Goal: Information Seeking & Learning: Learn about a topic

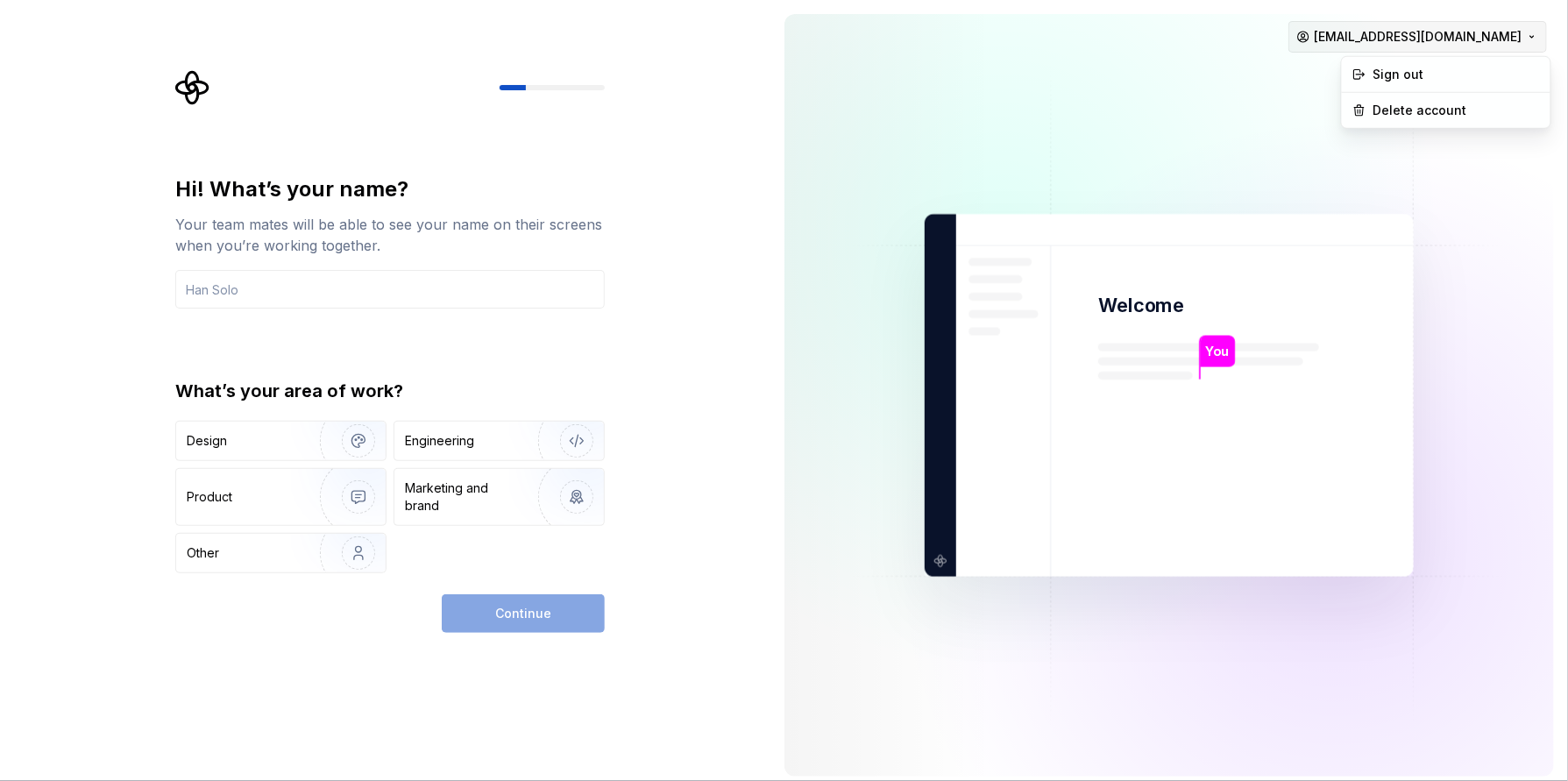
click at [1487, 39] on html "Hi! What’s your name? Your team mates will be able to see your name on their sc…" at bounding box center [784, 390] width 1568 height 781
click at [1428, 110] on div "Delete account" at bounding box center [1456, 110] width 166 height 18
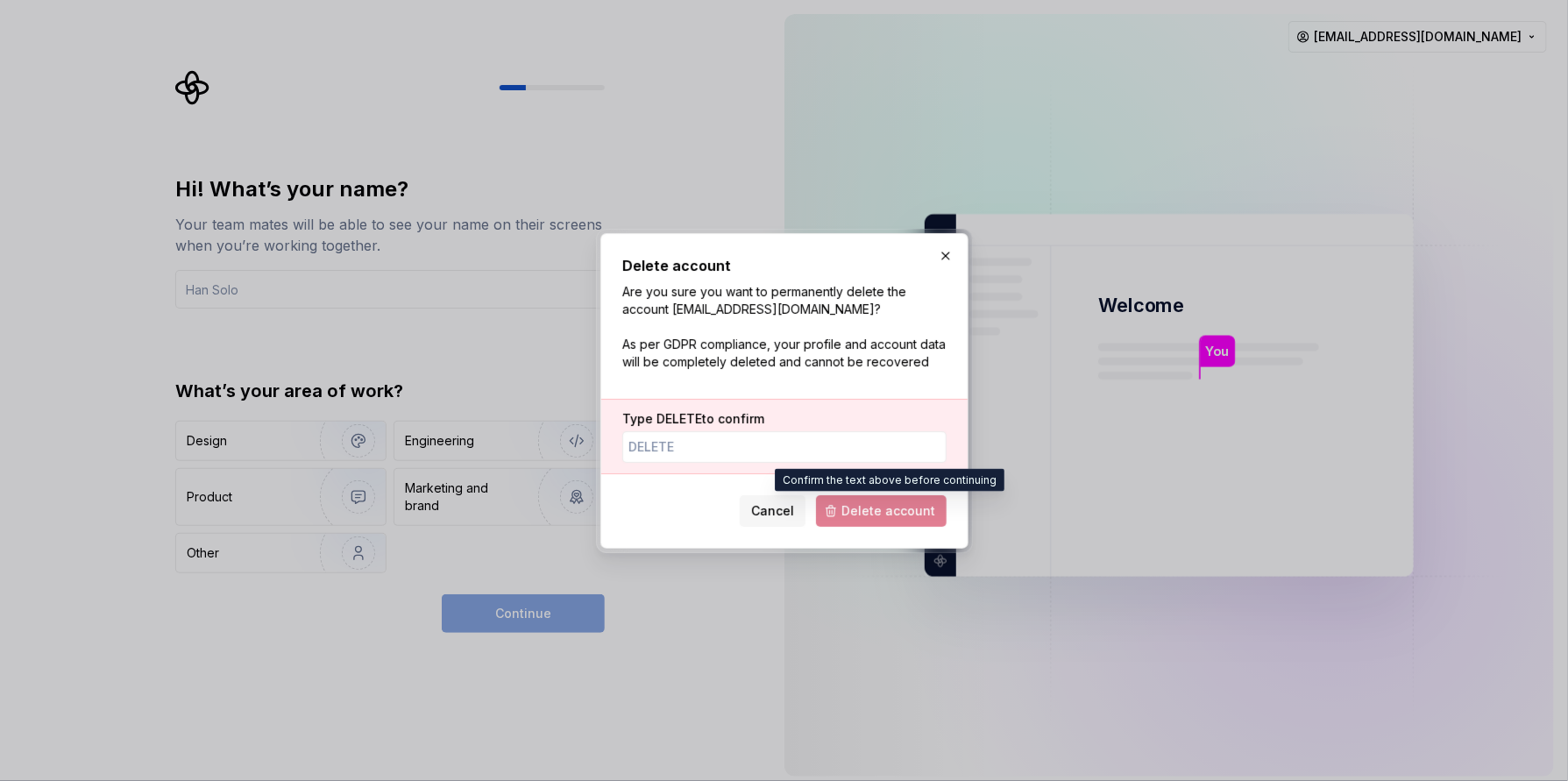
click at [876, 524] on span "Delete account" at bounding box center [881, 512] width 130 height 32
click at [879, 513] on span "Delete account" at bounding box center [881, 512] width 130 height 32
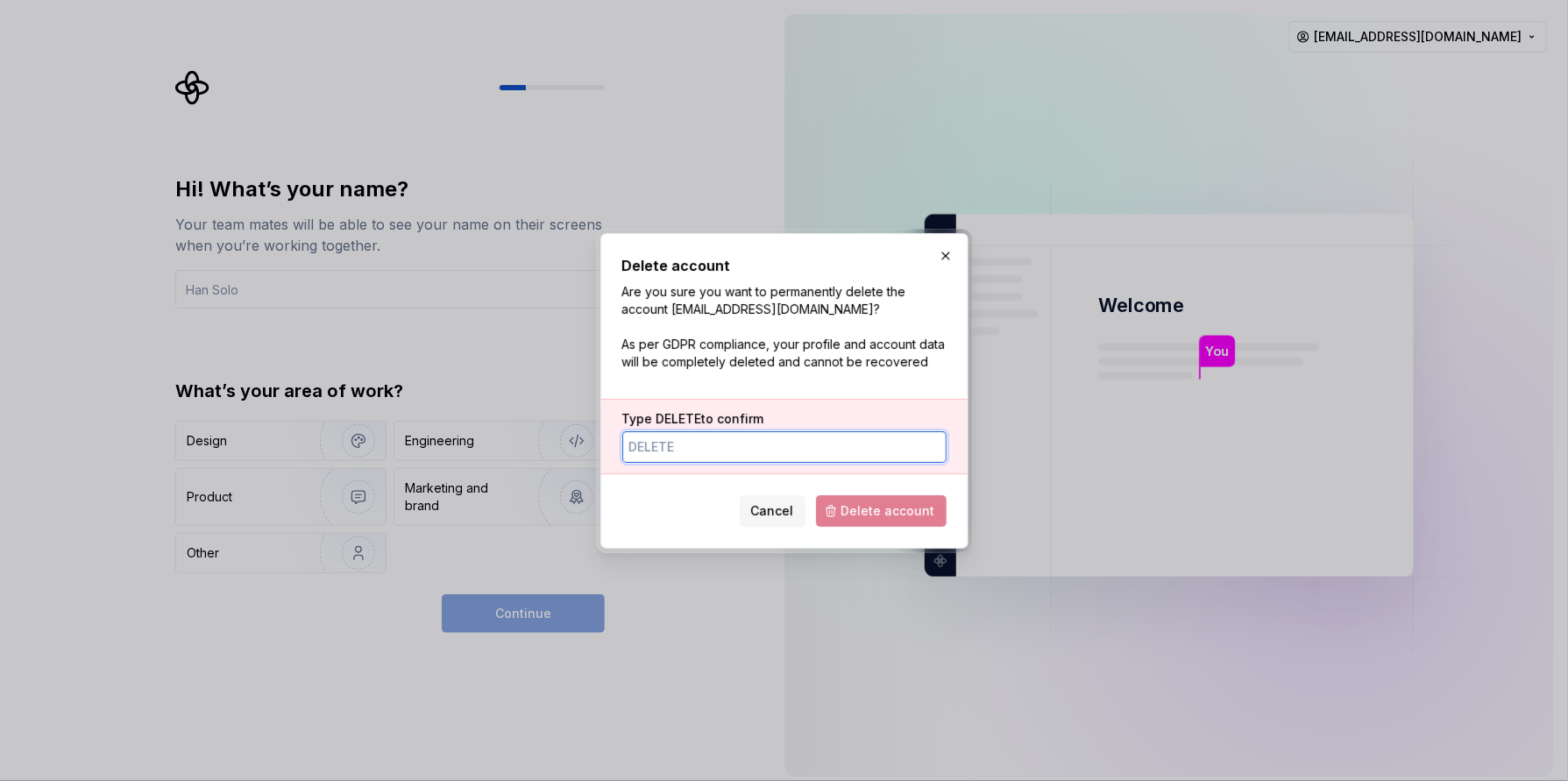
drag, startPoint x: 678, startPoint y: 447, endPoint x: 808, endPoint y: 480, distance: 134.1
click at [679, 447] on input "Type DELETE to confirm" at bounding box center [784, 448] width 325 height 32
drag, startPoint x: 895, startPoint y: 522, endPoint x: 892, endPoint y: 512, distance: 10.4
click at [895, 521] on span "Delete account" at bounding box center [881, 512] width 130 height 32
drag, startPoint x: 889, startPoint y: 506, endPoint x: 861, endPoint y: 504, distance: 28.1
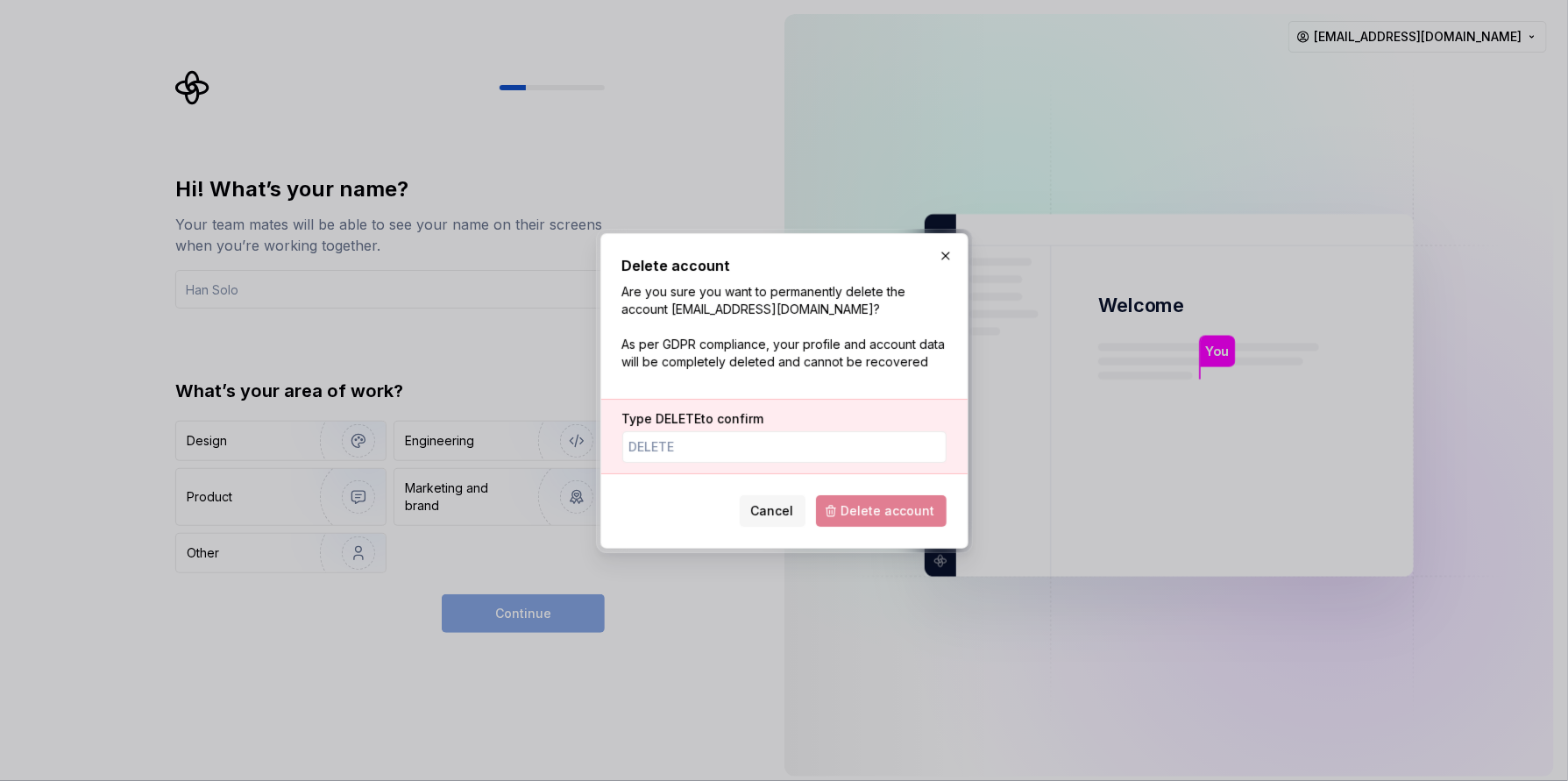
click at [888, 504] on span "Delete account" at bounding box center [881, 512] width 130 height 32
click at [833, 504] on span "Delete account" at bounding box center [881, 512] width 130 height 32
click at [690, 438] on input "Type DELETE to confirm" at bounding box center [784, 448] width 325 height 32
click at [638, 518] on div "Cancel Delete account" at bounding box center [784, 507] width 325 height 38
click at [897, 511] on span "Delete account" at bounding box center [881, 512] width 130 height 32
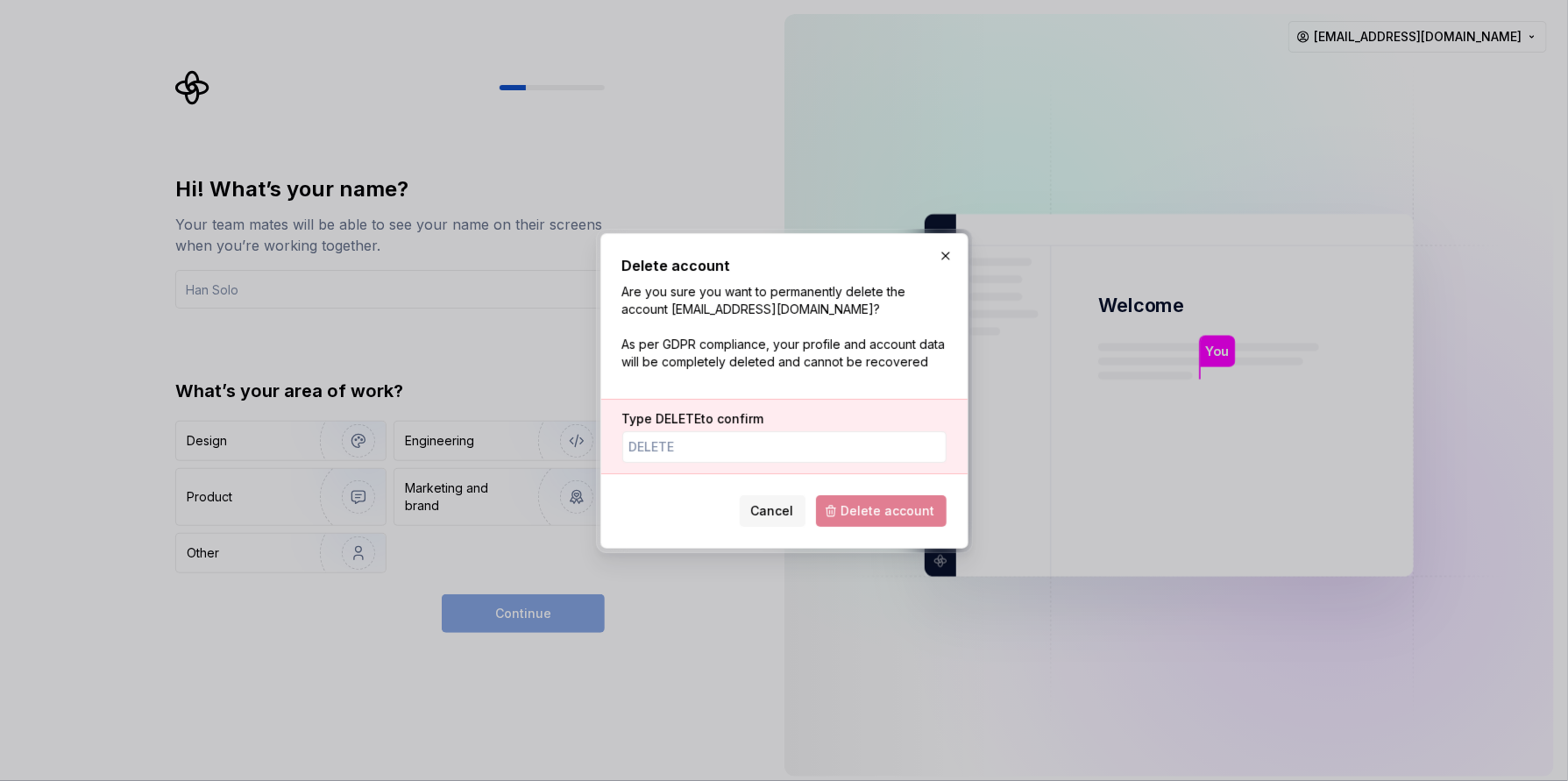
click at [632, 484] on div "Delete account Are you sure you want to permanently delete the account aszachno…" at bounding box center [784, 391] width 325 height 272
click at [672, 426] on label "Type DELETE to confirm" at bounding box center [693, 419] width 142 height 18
click at [672, 432] on input "Type DELETE to confirm" at bounding box center [784, 448] width 325 height 32
click at [693, 450] on input "Type DELETE to confirm" at bounding box center [784, 448] width 325 height 32
click at [873, 499] on span "Delete account" at bounding box center [881, 512] width 130 height 32
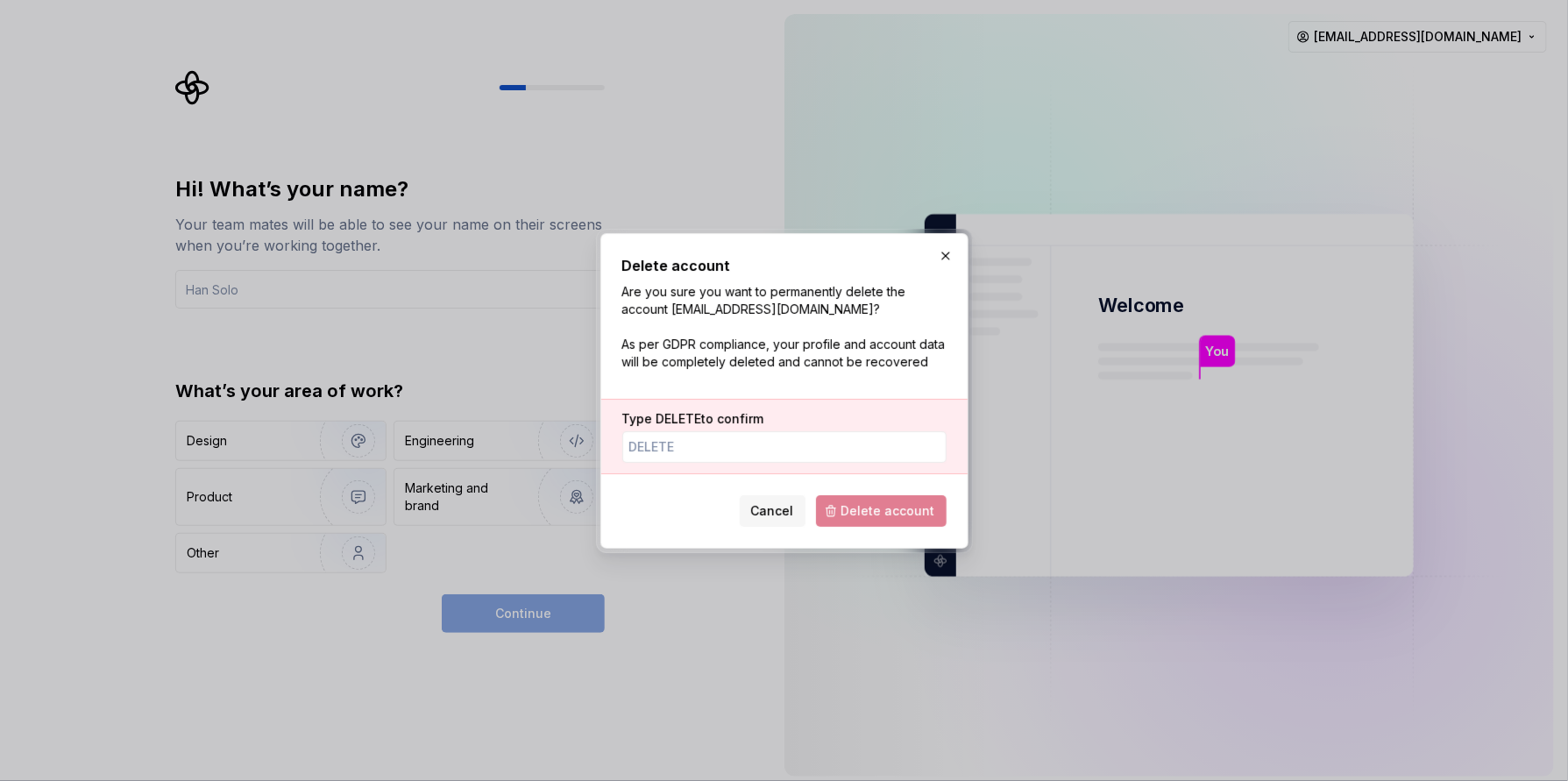
click at [837, 509] on span "Delete account" at bounding box center [881, 512] width 130 height 32
drag, startPoint x: 837, startPoint y: 509, endPoint x: 711, endPoint y: 446, distance: 140.9
click at [711, 446] on input "Type DELETE to confirm" at bounding box center [784, 448] width 325 height 32
drag, startPoint x: 672, startPoint y: 514, endPoint x: 685, endPoint y: 450, distance: 65.3
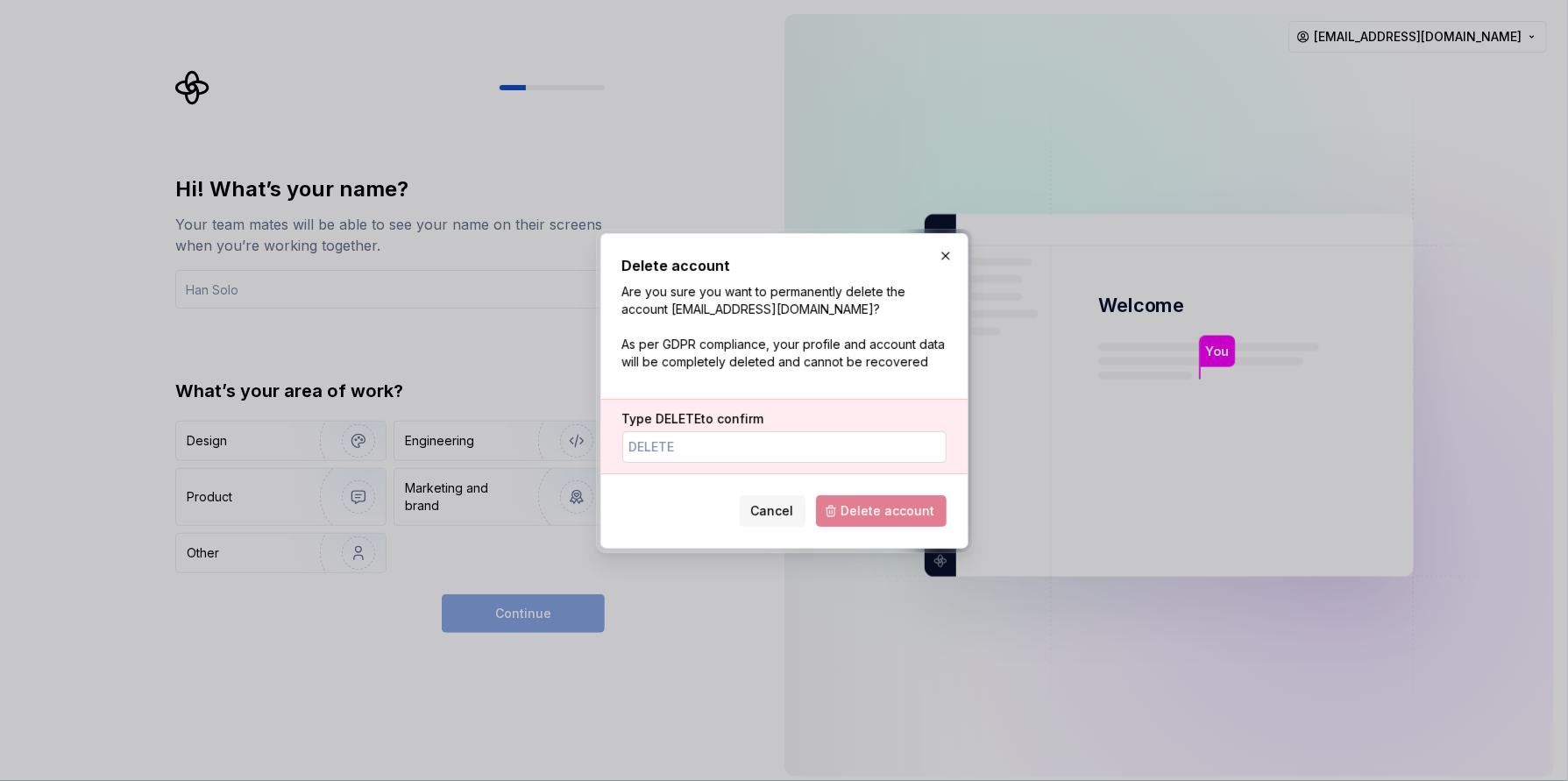
click at [672, 508] on div "Cancel Delete account" at bounding box center [784, 507] width 325 height 38
drag, startPoint x: 685, startPoint y: 448, endPoint x: 601, endPoint y: 444, distance: 84.1
click at [601, 444] on div "Type DELETE to confirm" at bounding box center [784, 436] width 366 height 75
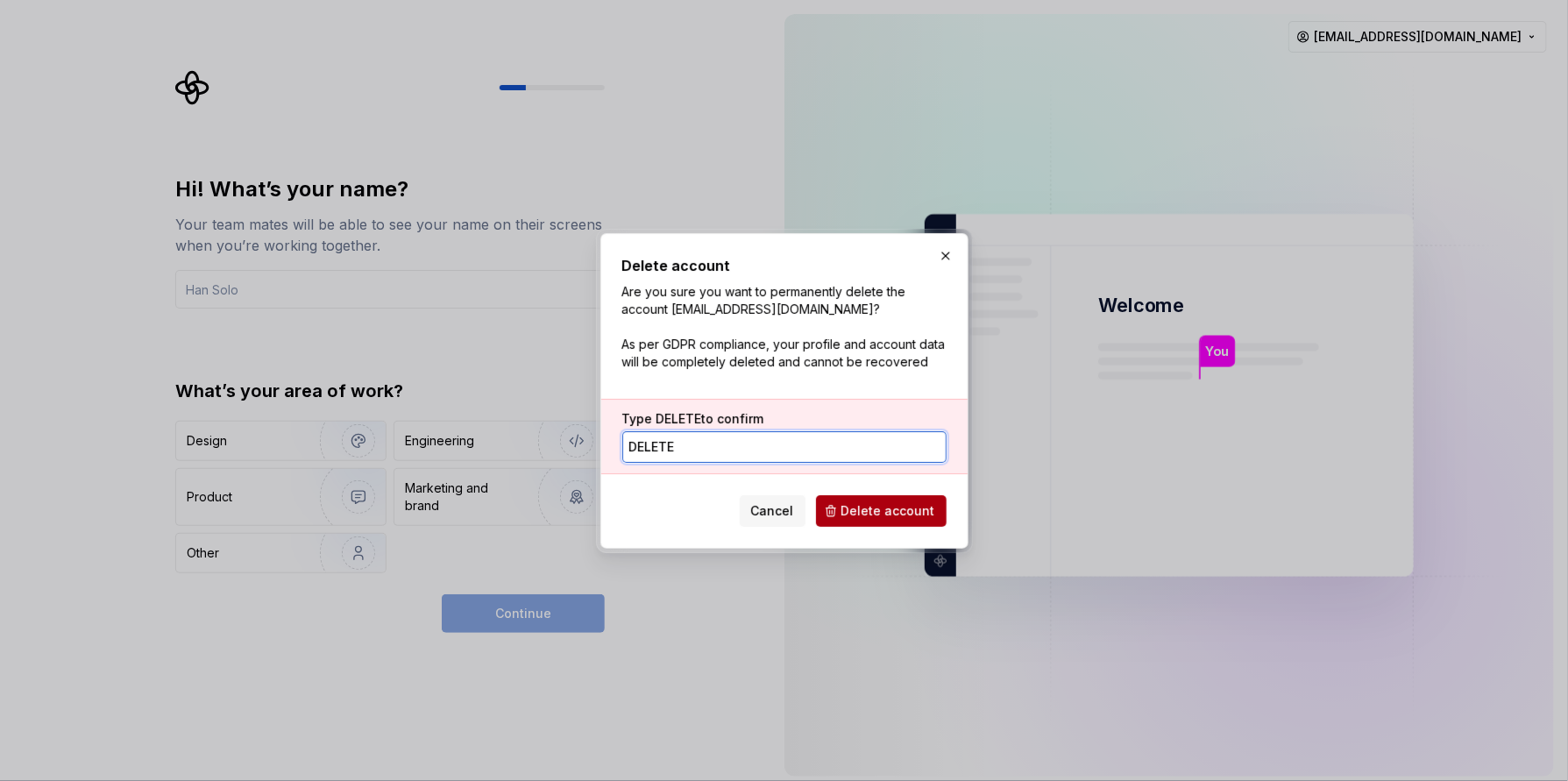
type input "delete"
click at [912, 511] on span "Delete account" at bounding box center [889, 511] width 94 height 18
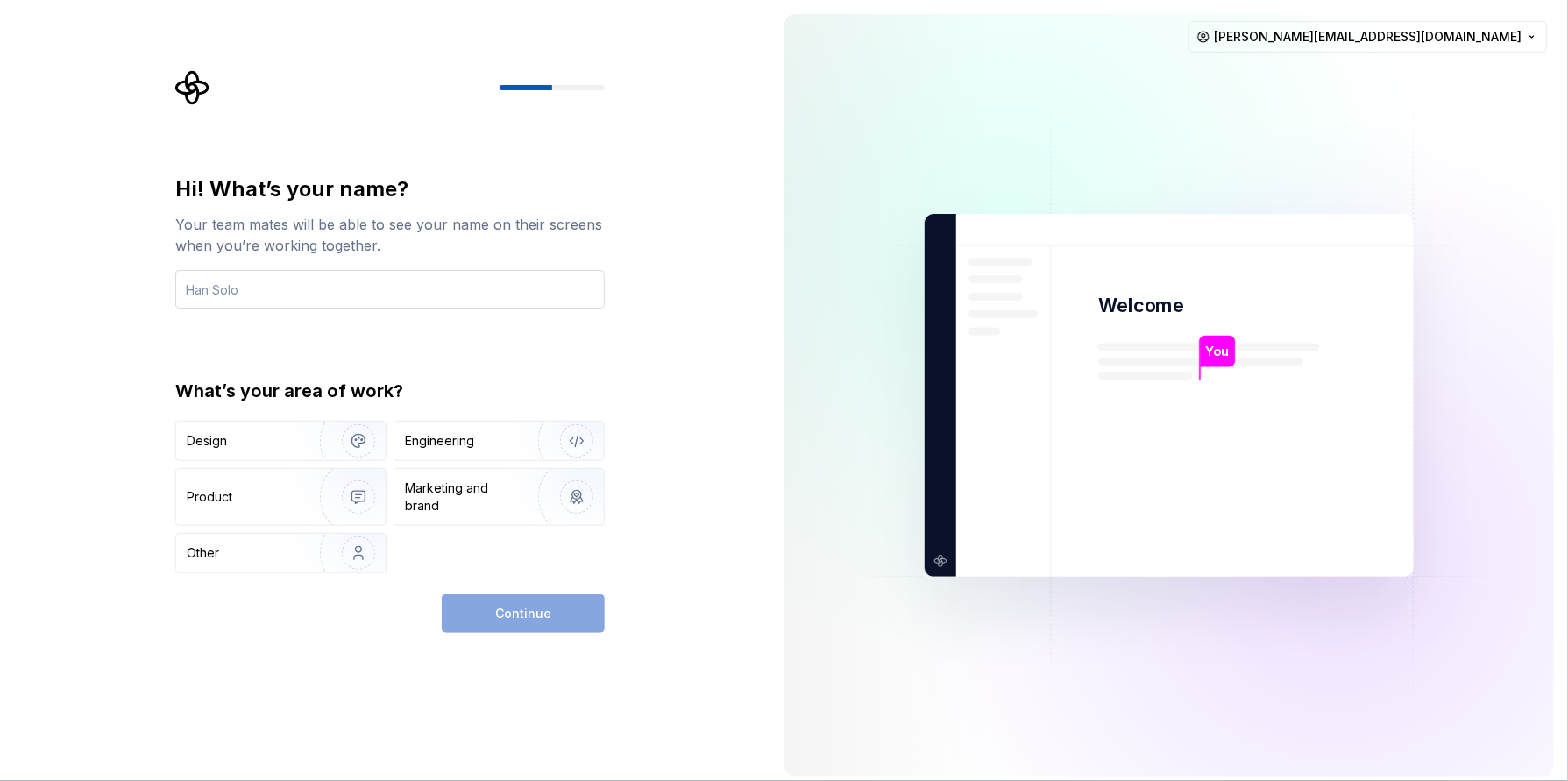
click at [246, 288] on input "text" at bounding box center [390, 289] width 430 height 38
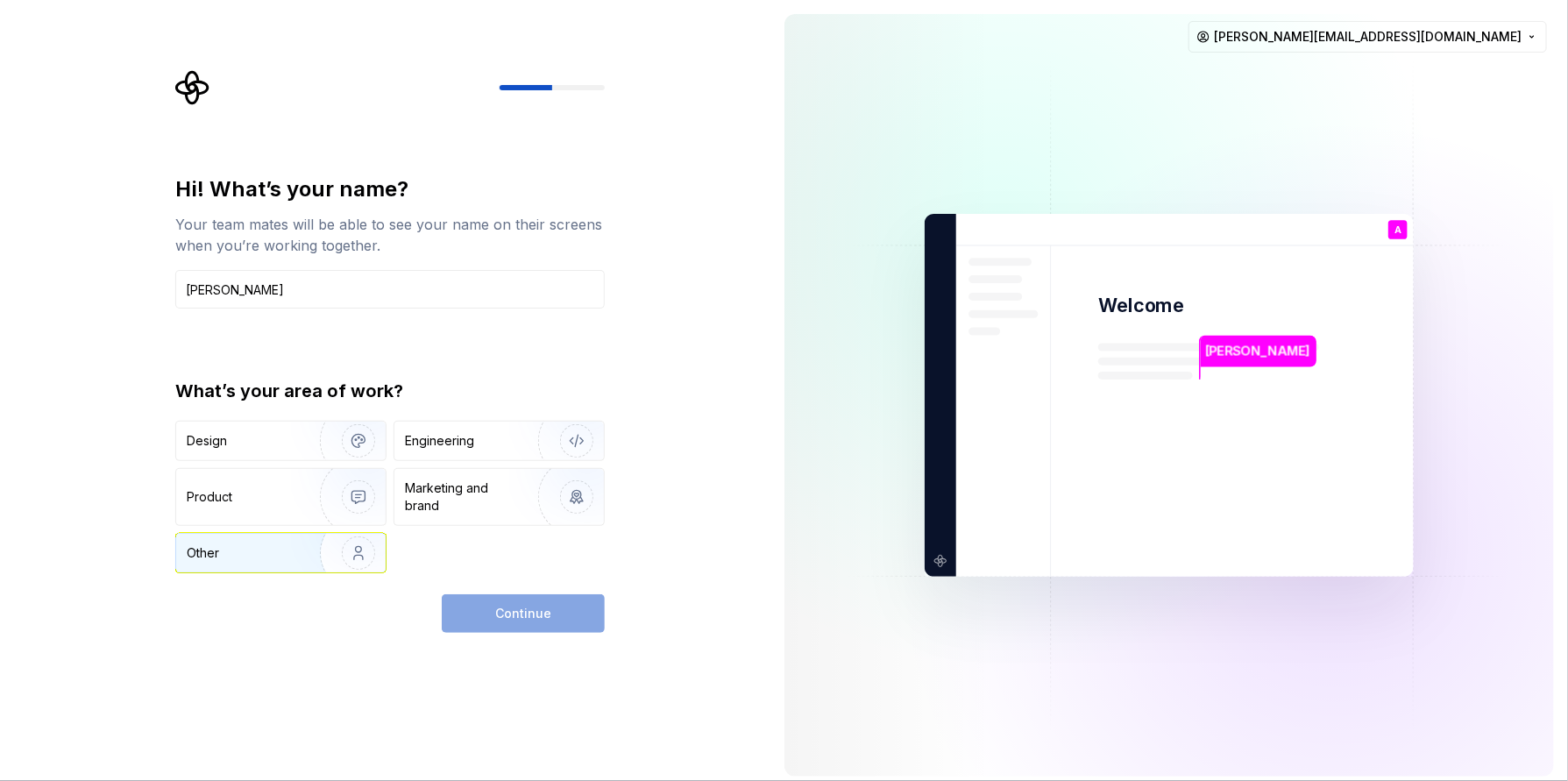
type input "Anna"
click at [308, 545] on img "button" at bounding box center [347, 553] width 113 height 117
click at [546, 610] on span "Continue" at bounding box center [524, 614] width 56 height 18
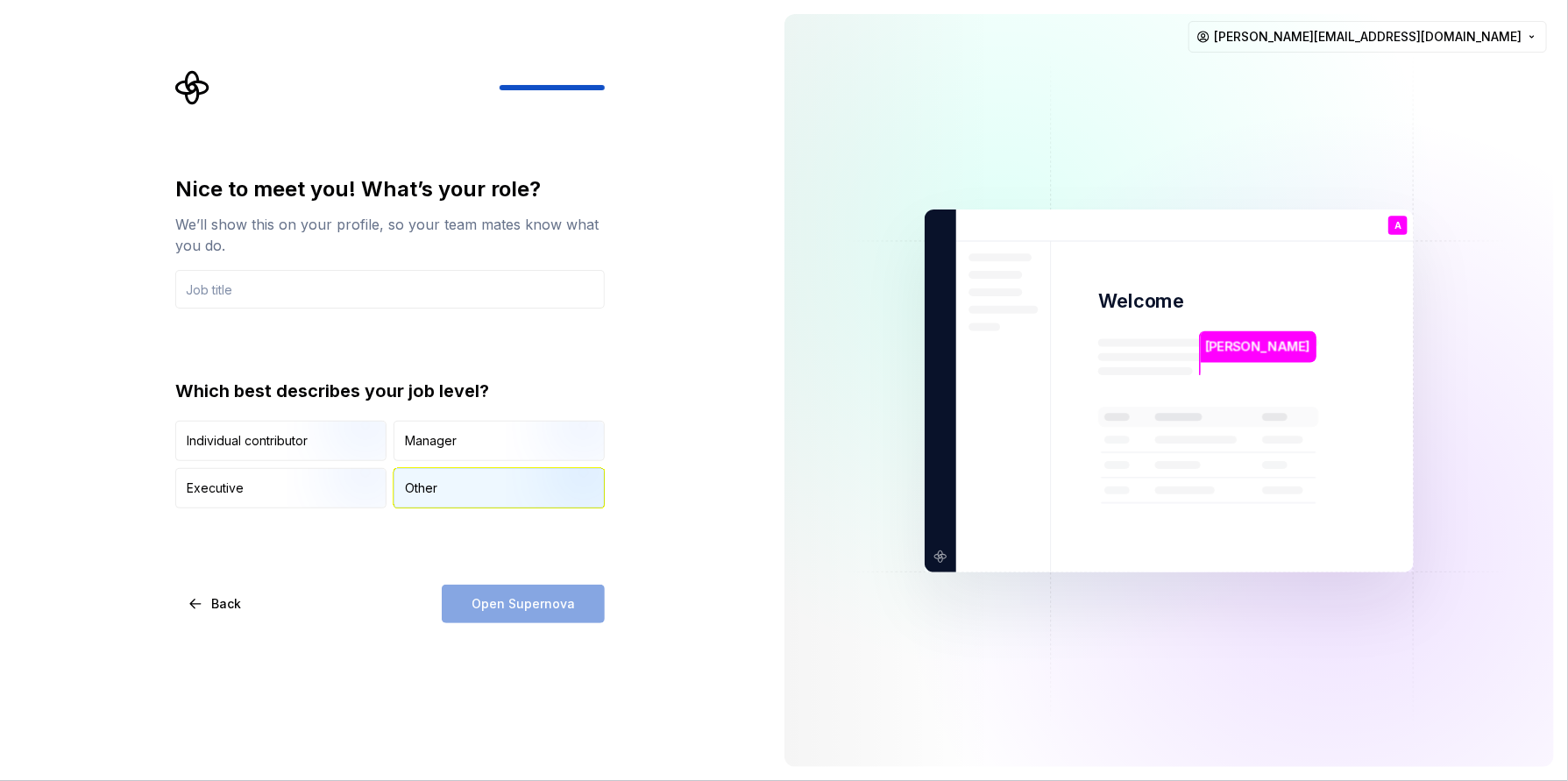
click at [448, 485] on div "Other" at bounding box center [498, 488] width 209 height 38
click at [557, 618] on div "Open Supernova" at bounding box center [524, 604] width 163 height 38
click at [353, 599] on div "Back Open Supernova" at bounding box center [390, 604] width 430 height 38
click at [497, 615] on div "Open Supernova" at bounding box center [524, 604] width 163 height 38
click at [452, 434] on div "Manager" at bounding box center [431, 440] width 52 height 18
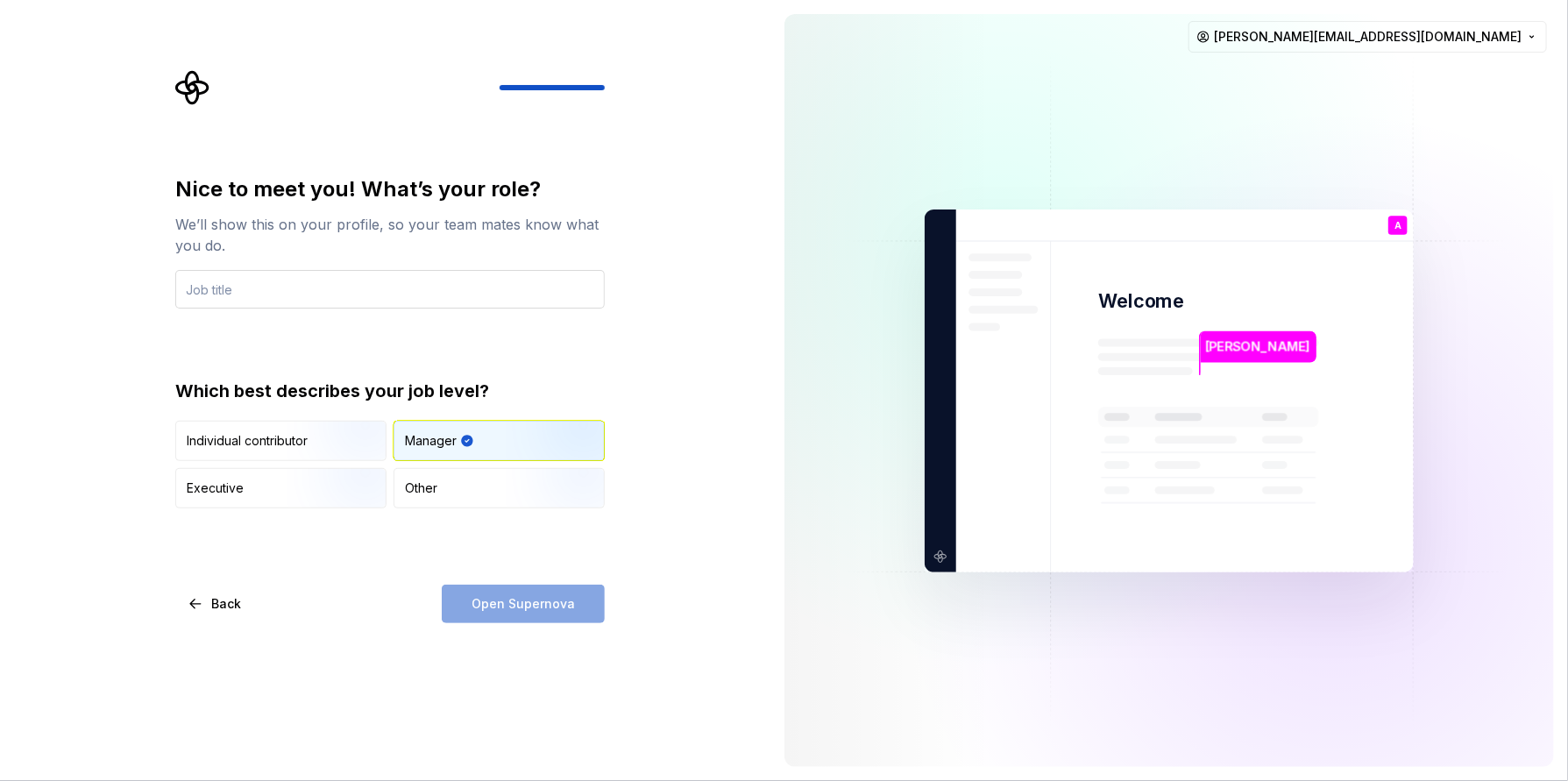
drag, startPoint x: 433, startPoint y: 494, endPoint x: 320, endPoint y: 292, distance: 231.5
click at [432, 492] on div "Other" at bounding box center [421, 488] width 33 height 18
click at [285, 299] on input "text" at bounding box center [390, 289] width 430 height 38
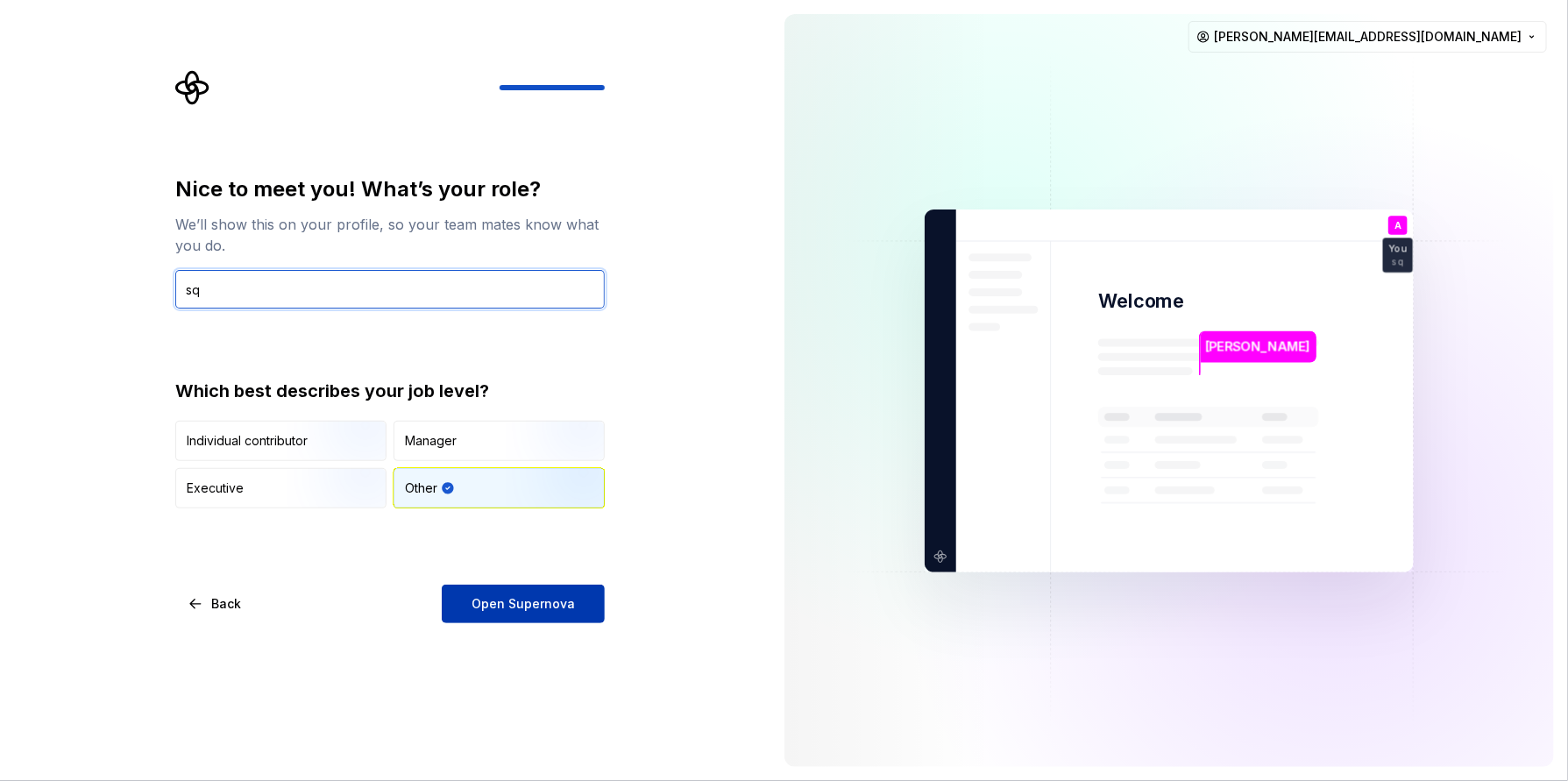
type input "sq"
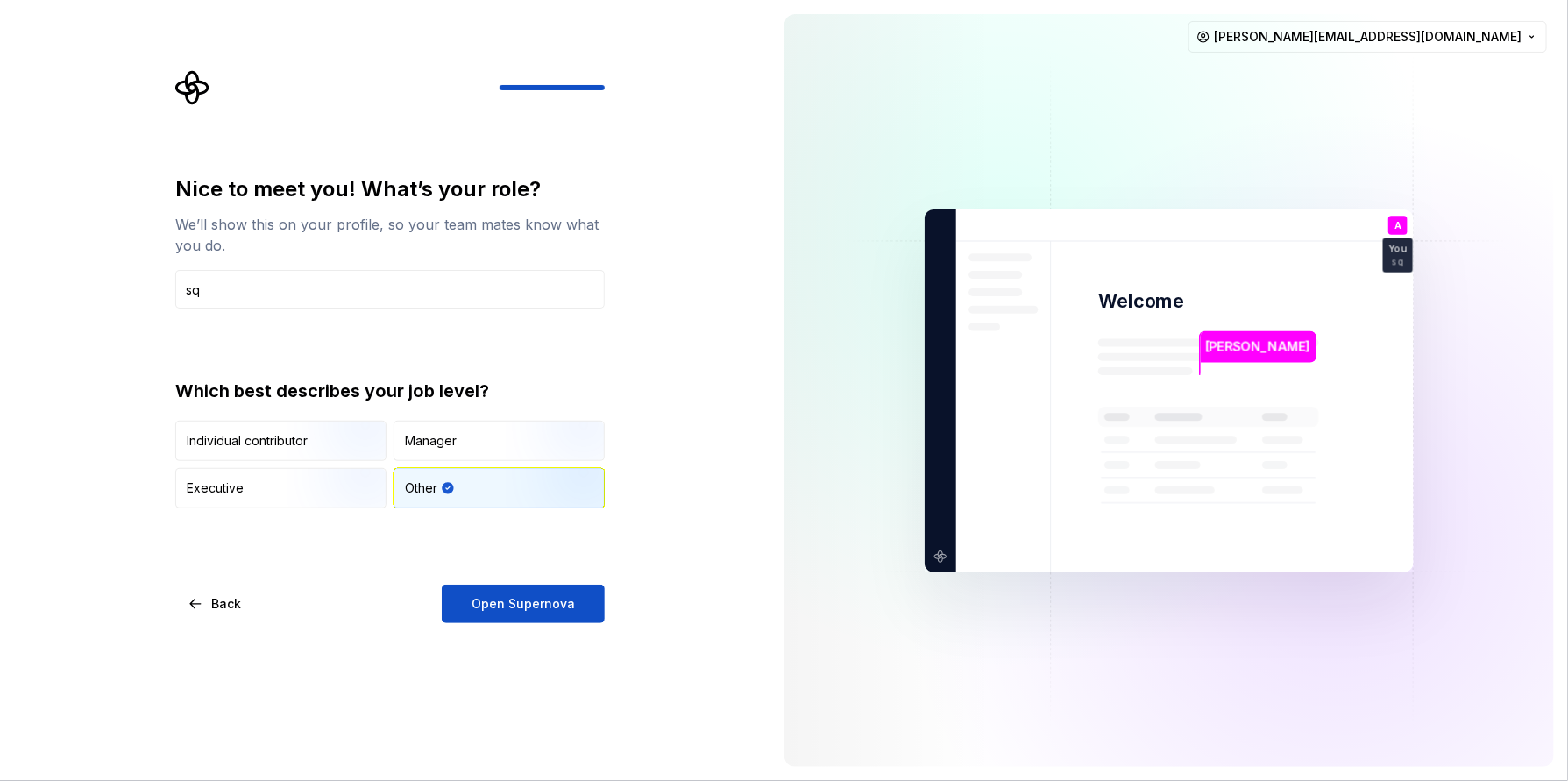
drag, startPoint x: 504, startPoint y: 596, endPoint x: 513, endPoint y: 600, distance: 9.8
click at [505, 596] on span "Open Supernova" at bounding box center [524, 604] width 103 height 18
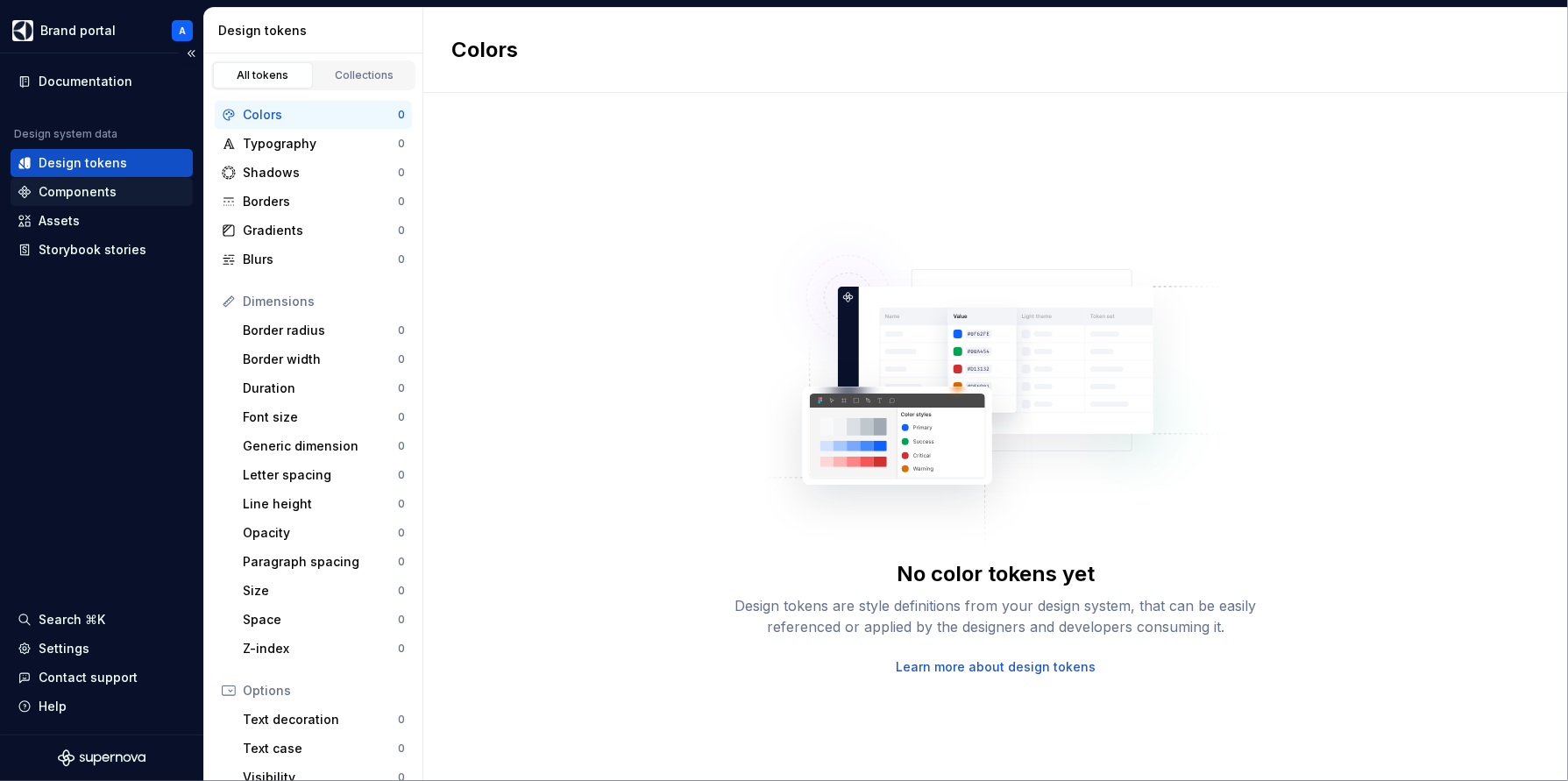
click at [91, 192] on div "Components" at bounding box center [77, 191] width 78 height 18
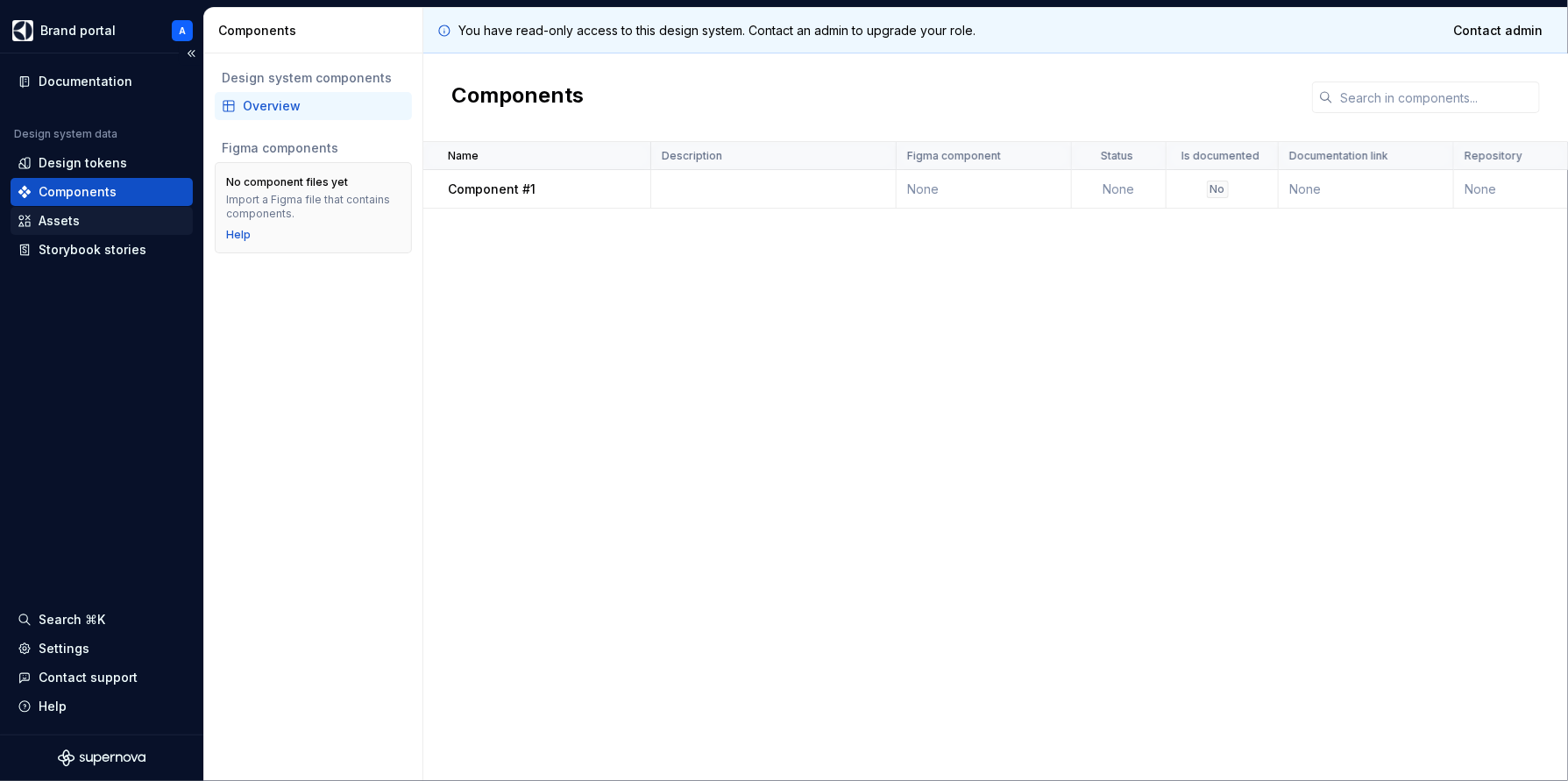
click at [64, 222] on div "Assets" at bounding box center [59, 221] width 41 height 18
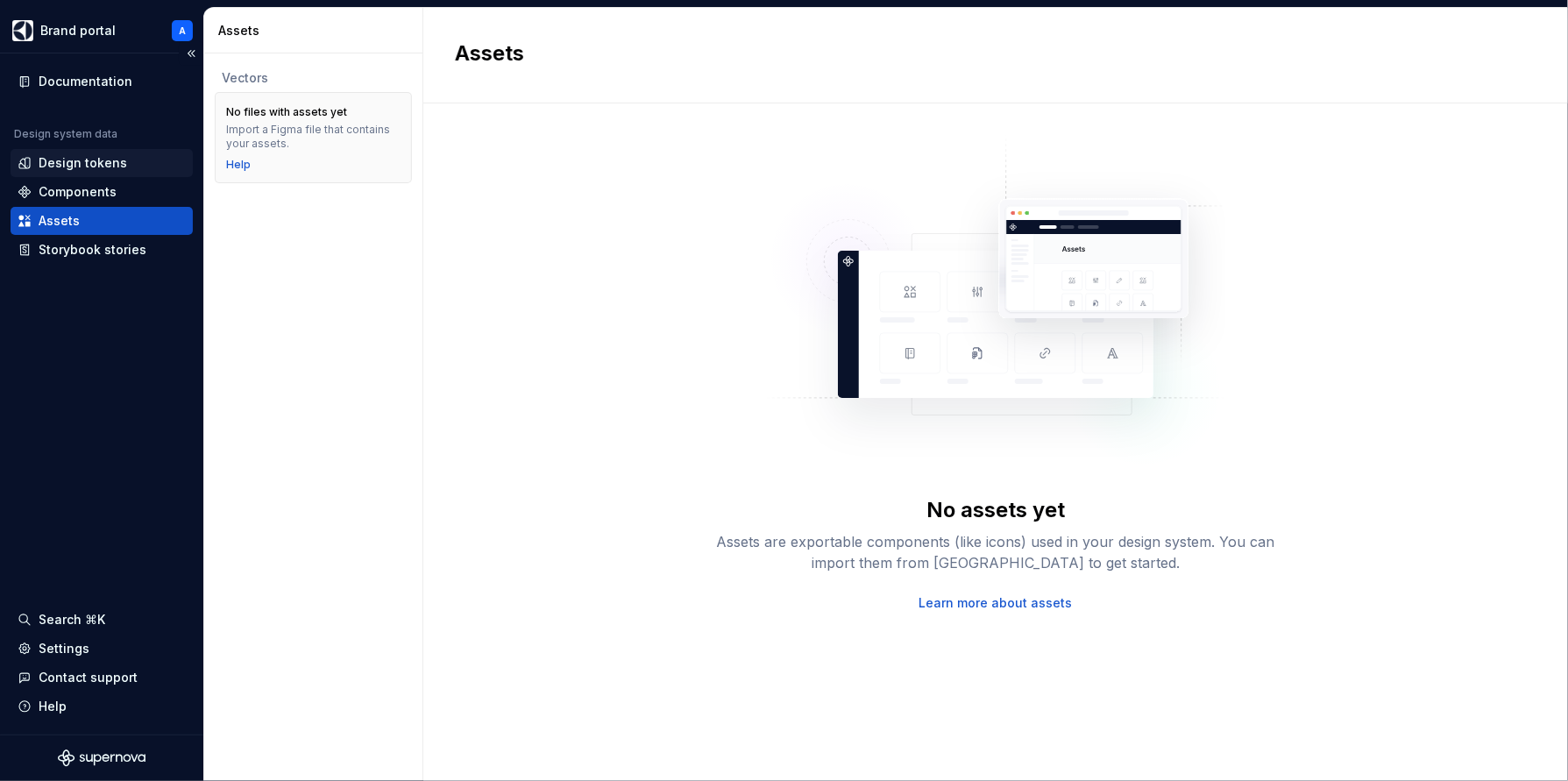
click at [101, 161] on div "Design tokens" at bounding box center [83, 162] width 88 height 18
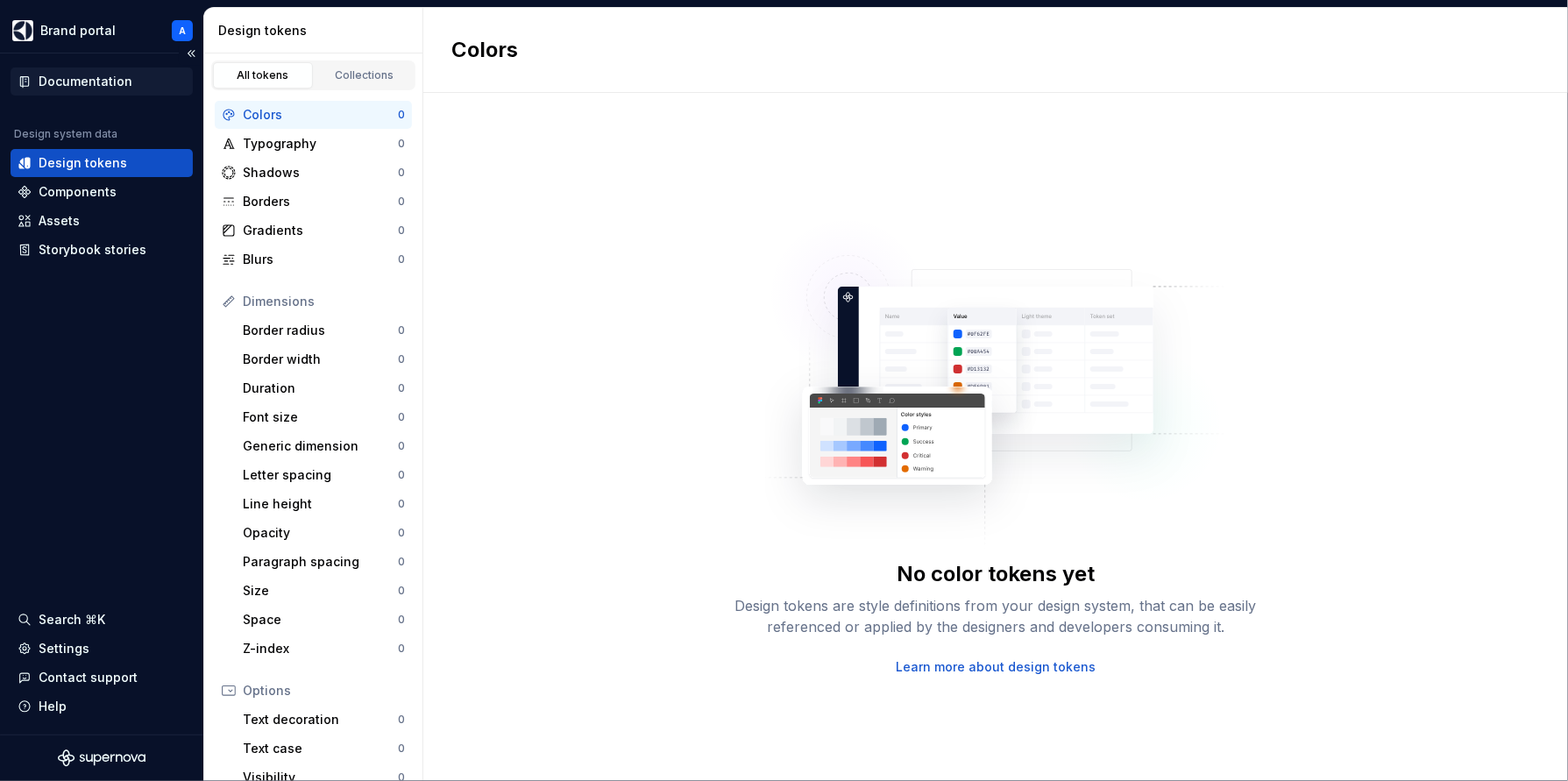
click at [101, 84] on div "Documentation" at bounding box center [85, 82] width 94 height 18
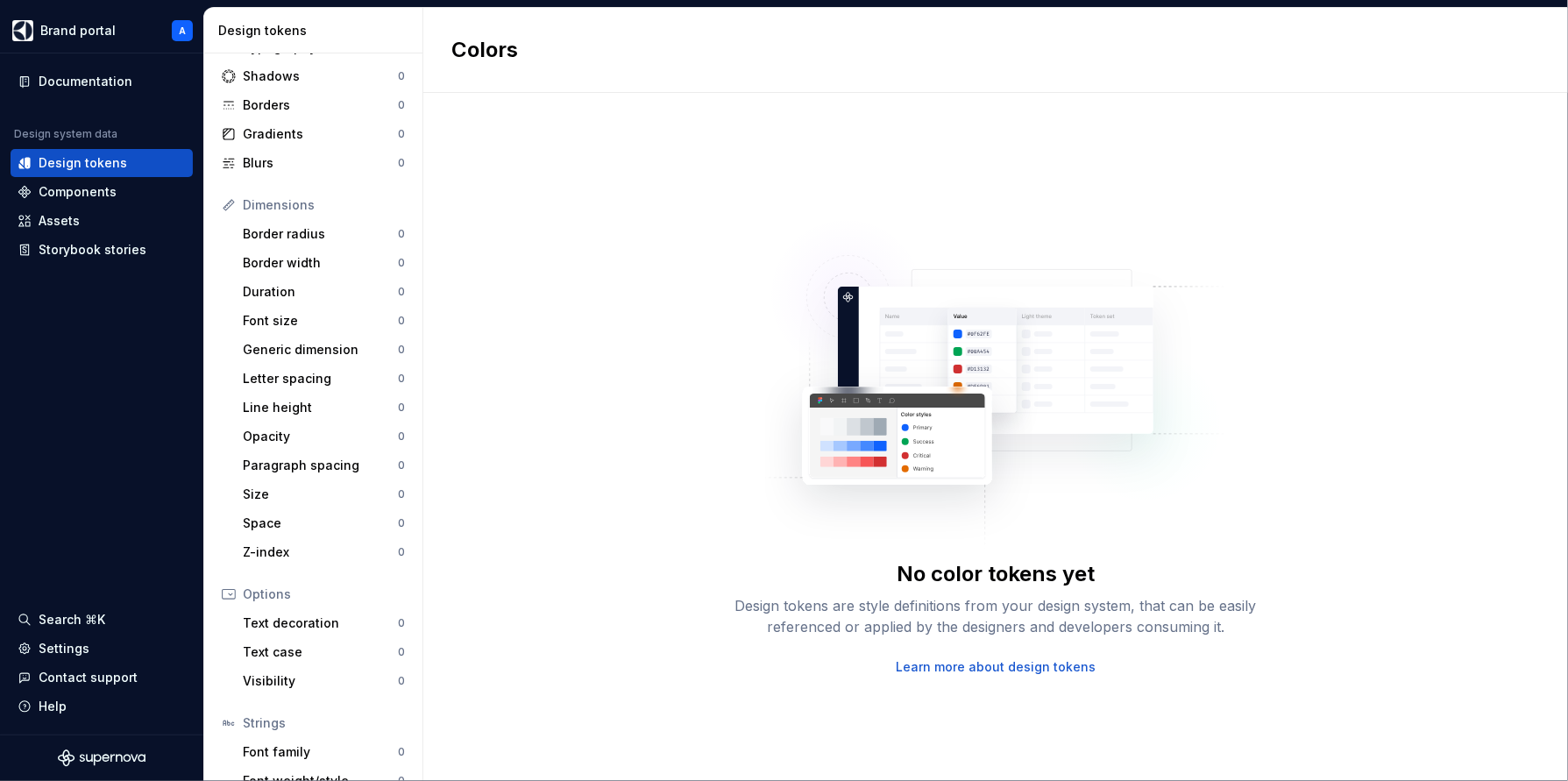
scroll to position [177, 0]
